Goal: Task Accomplishment & Management: Manage account settings

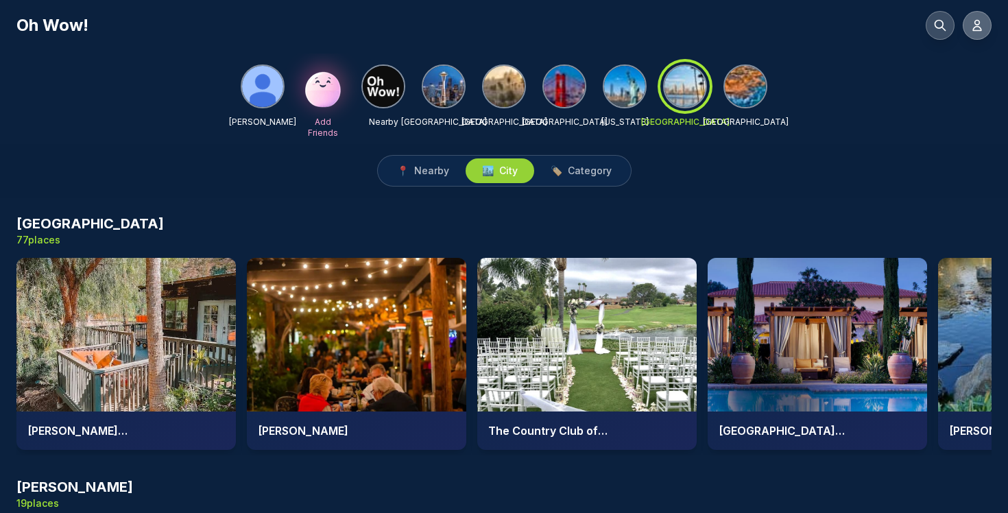
click at [974, 29] on icon at bounding box center [977, 26] width 8 height 10
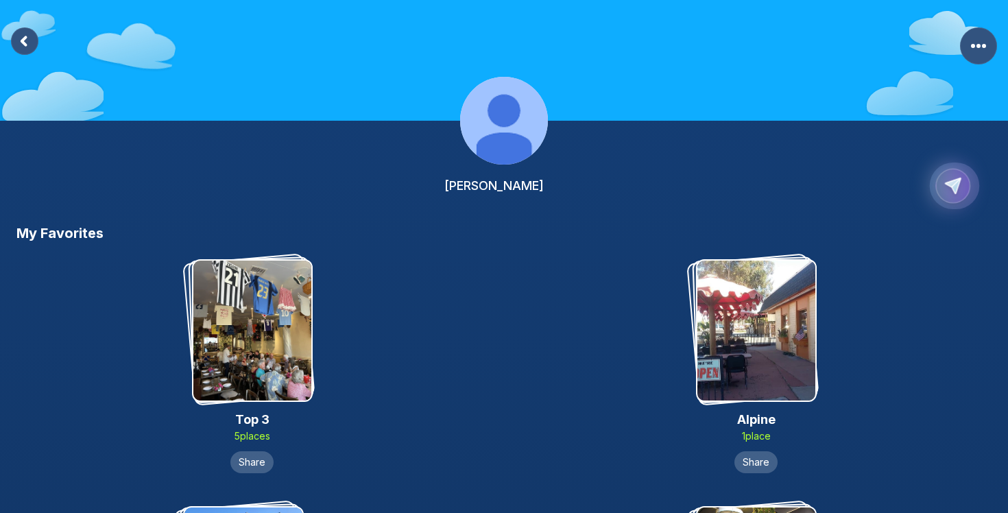
click at [960, 192] on icon "Copy Profile Link" at bounding box center [952, 186] width 21 height 21
click at [23, 41] on icon at bounding box center [24, 41] width 4 height 8
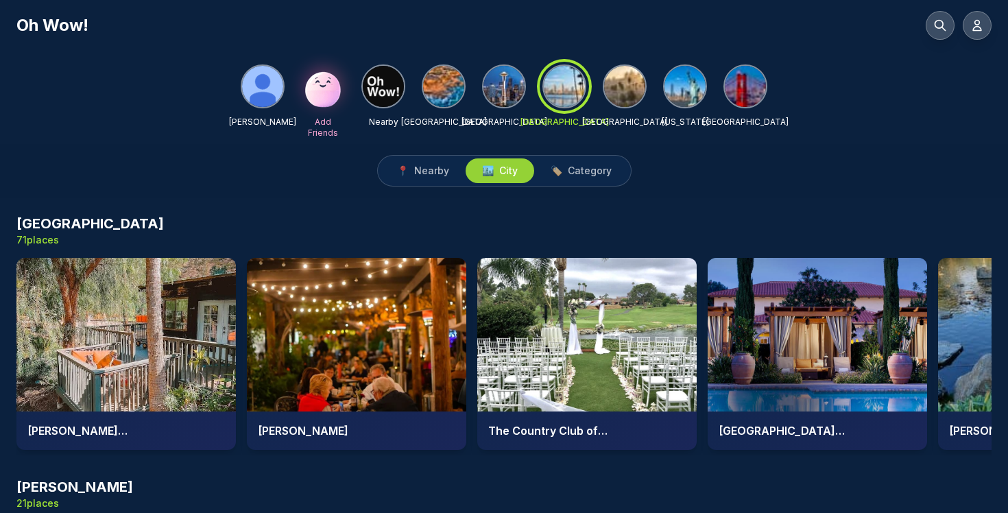
click at [269, 87] on img at bounding box center [262, 86] width 41 height 41
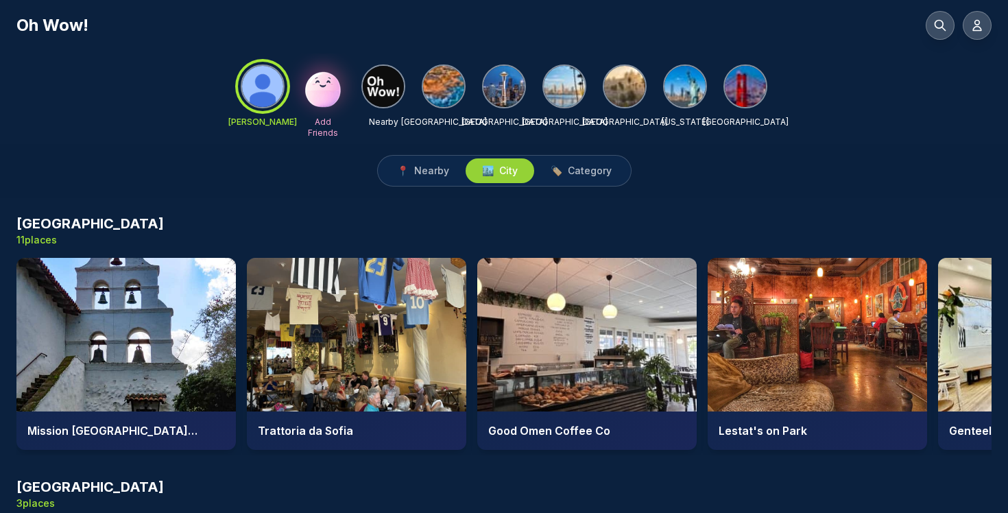
click at [270, 85] on div at bounding box center [262, 86] width 49 height 49
click at [427, 176] on span "Nearby" at bounding box center [431, 171] width 35 height 14
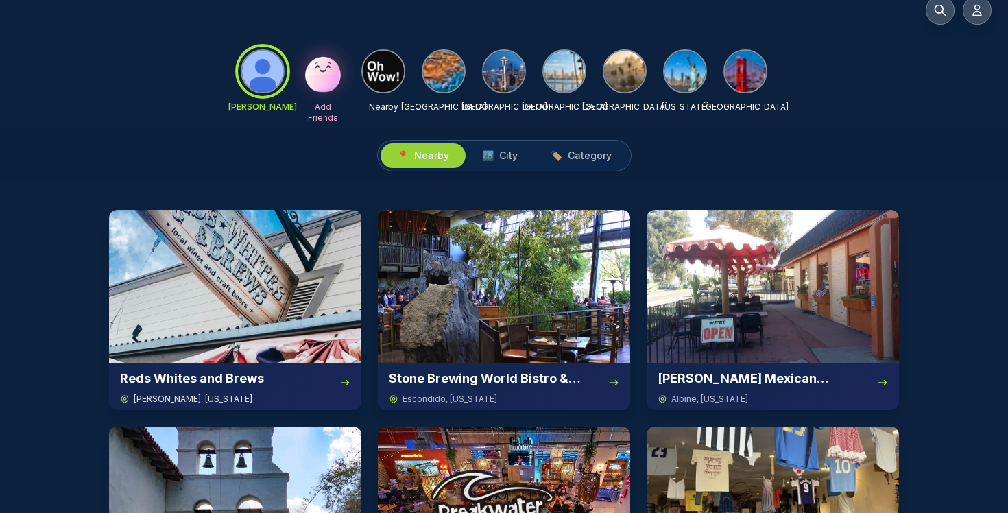
scroll to position [20, 0]
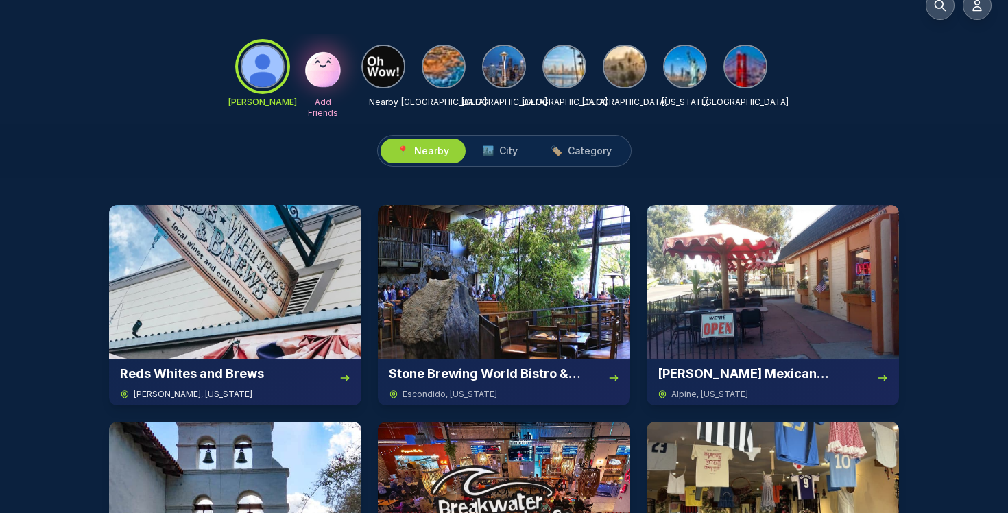
click at [224, 304] on img at bounding box center [235, 282] width 252 height 154
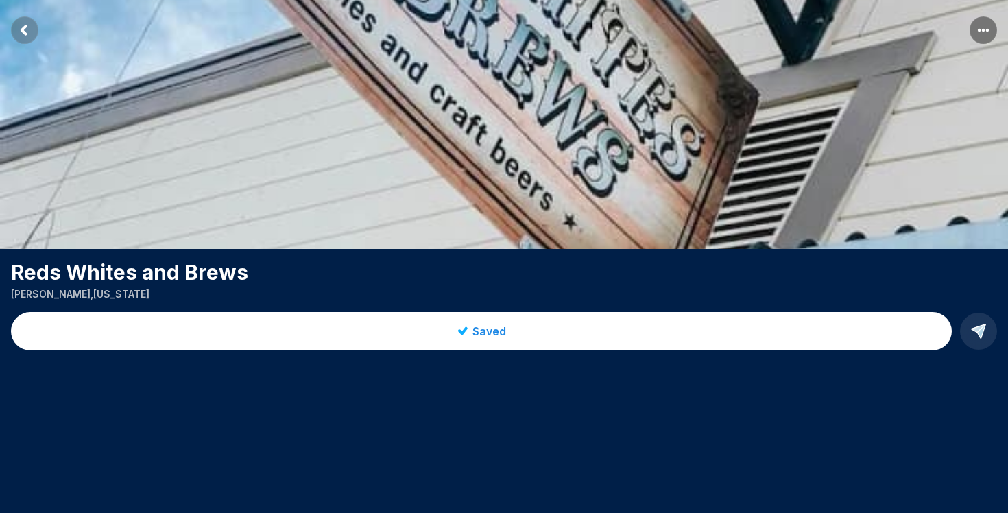
click at [984, 37] on rect "More options" at bounding box center [983, 29] width 27 height 27
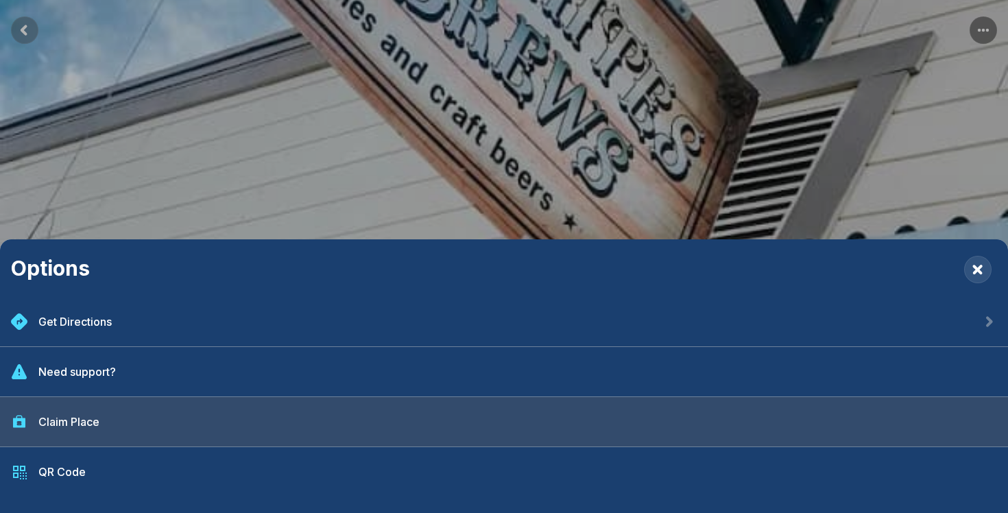
click at [95, 425] on div "Claim Place" at bounding box center [68, 422] width 61 height 16
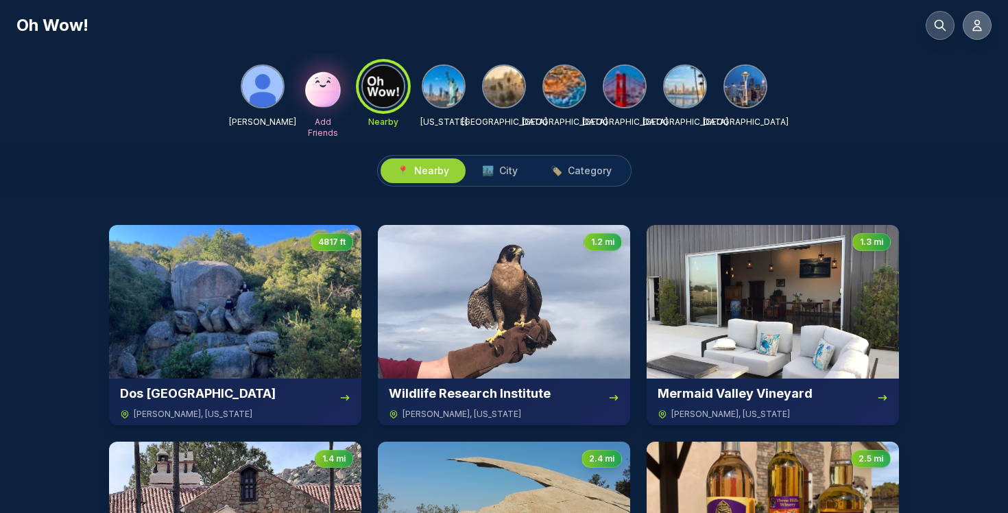
click at [973, 28] on icon at bounding box center [978, 26] width 14 height 14
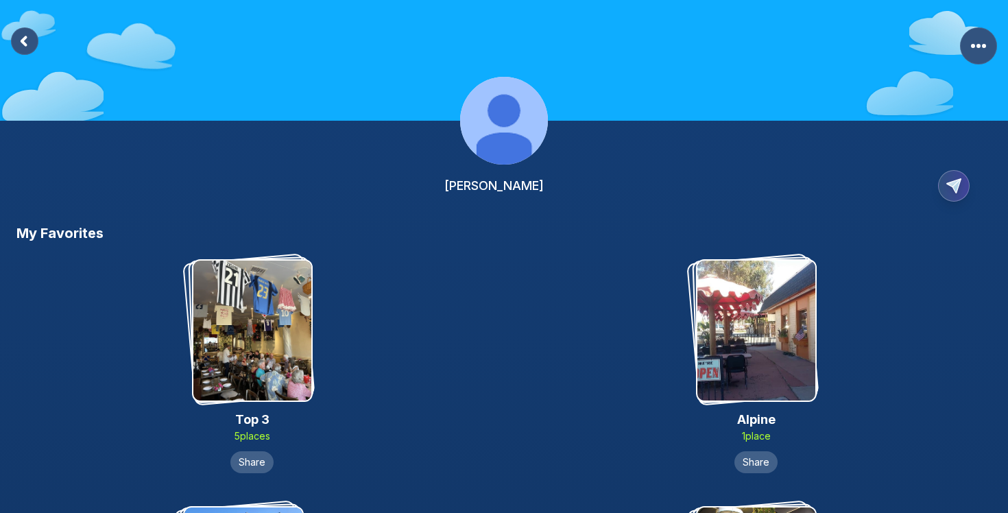
click at [973, 28] on icon "More Options" at bounding box center [978, 45] width 37 height 37
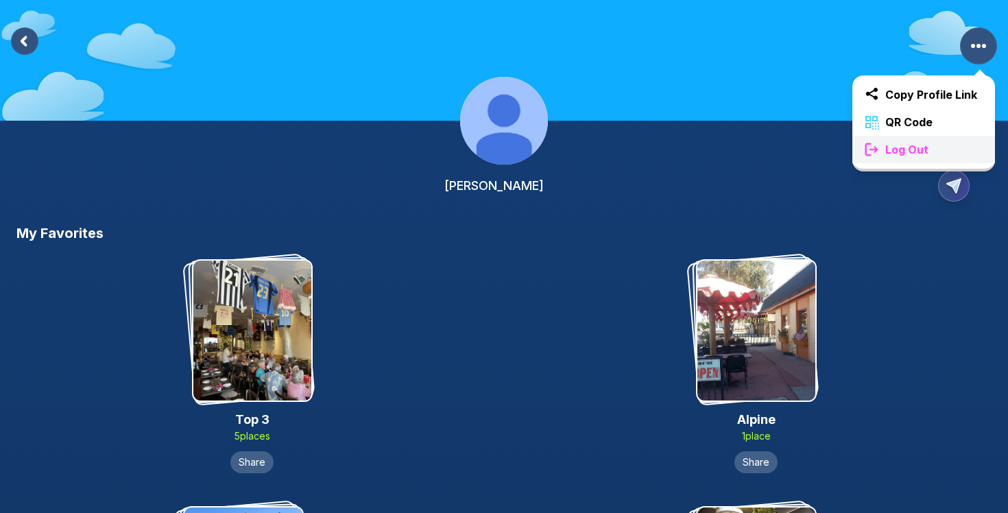
click at [914, 156] on span "Log Out" at bounding box center [907, 149] width 54 height 16
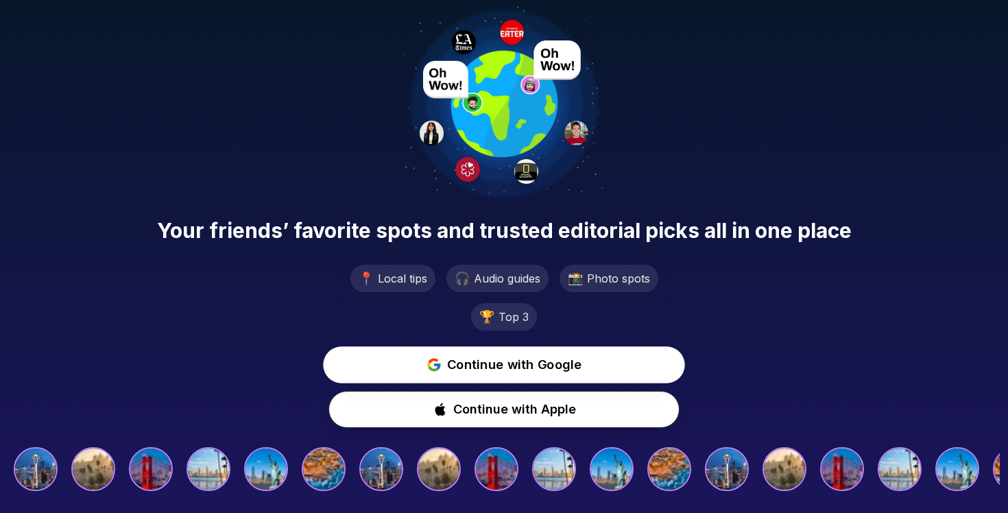
click at [536, 370] on span "Continue with Google" at bounding box center [514, 365] width 135 height 20
click at [521, 365] on span "Continue with Google" at bounding box center [514, 365] width 135 height 20
